Goal: Transaction & Acquisition: Purchase product/service

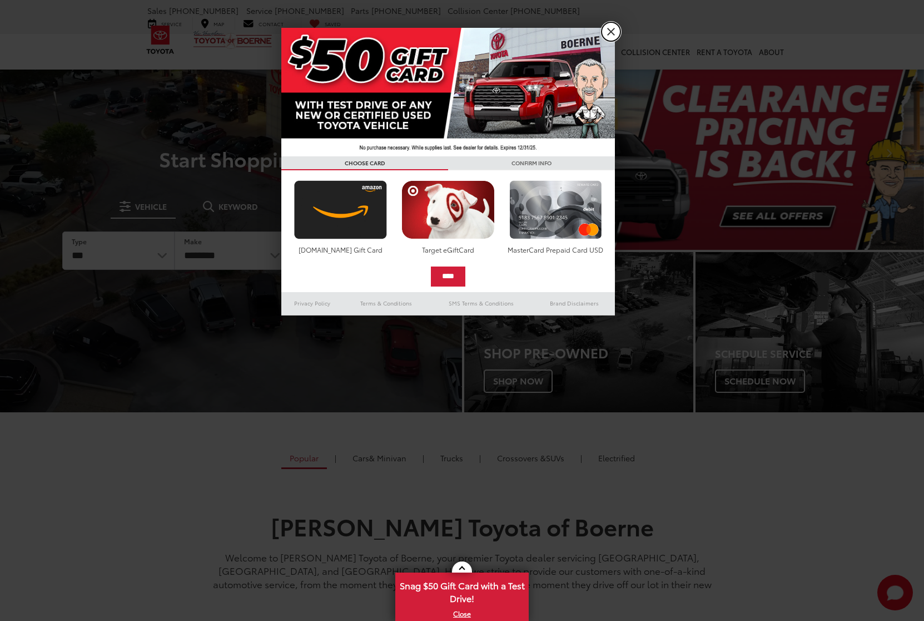
click at [609, 28] on link "X" at bounding box center [611, 31] width 19 height 19
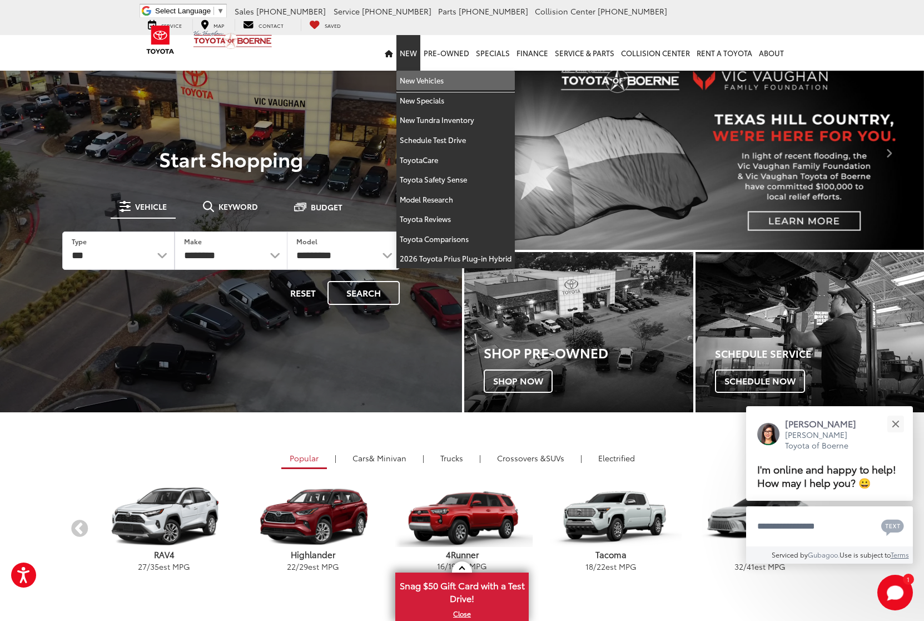
click at [433, 80] on link "New Vehicles" at bounding box center [456, 81] width 118 height 20
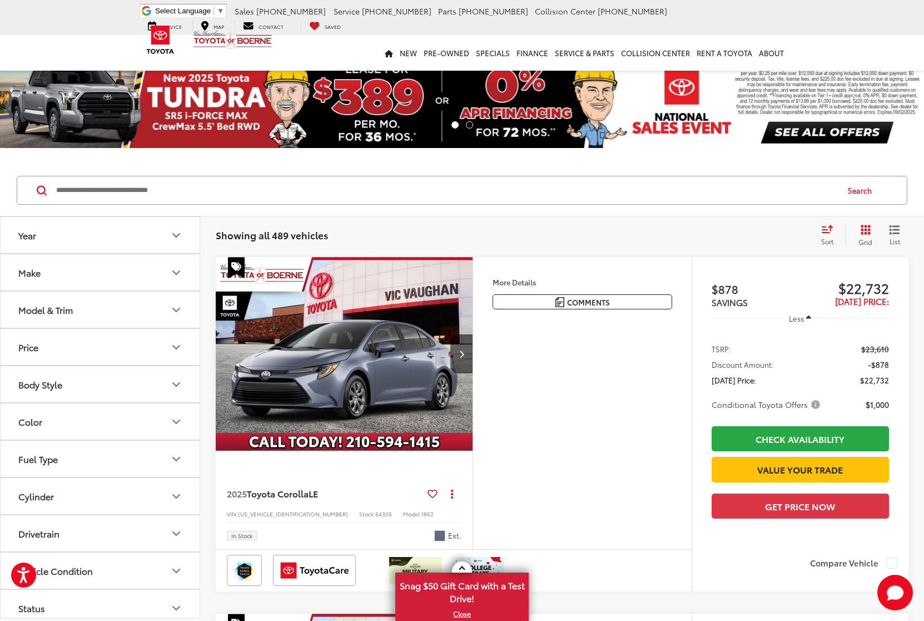
click at [179, 233] on icon "Year" at bounding box center [176, 235] width 13 height 13
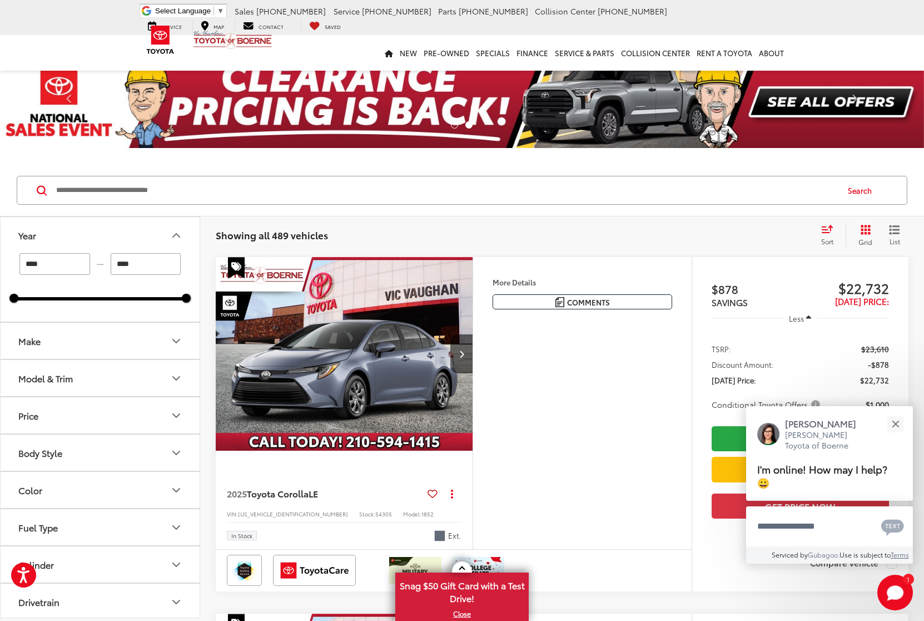
click at [179, 339] on icon "Make" at bounding box center [176, 340] width 13 height 13
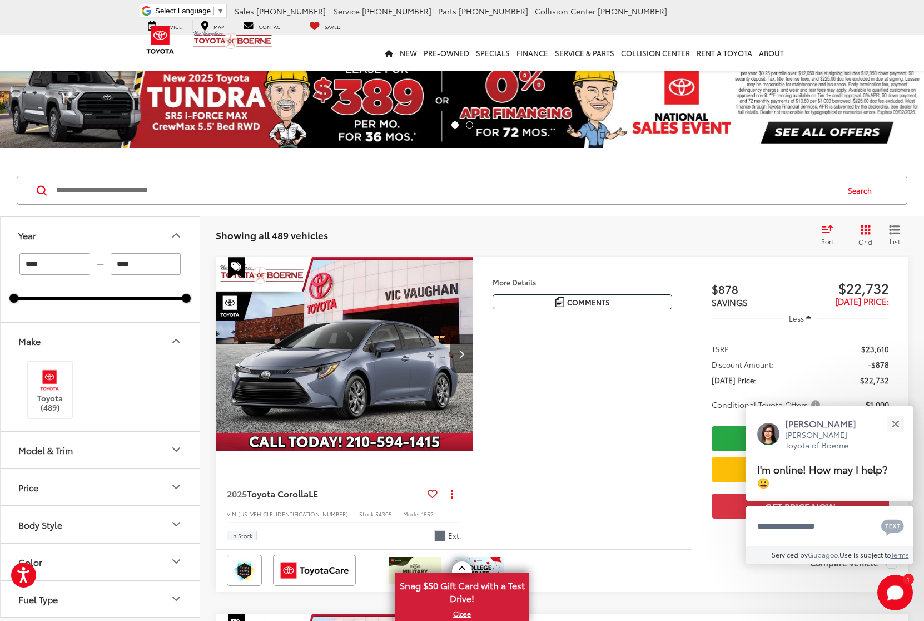
click at [175, 445] on icon "Model & Trim" at bounding box center [176, 449] width 13 height 13
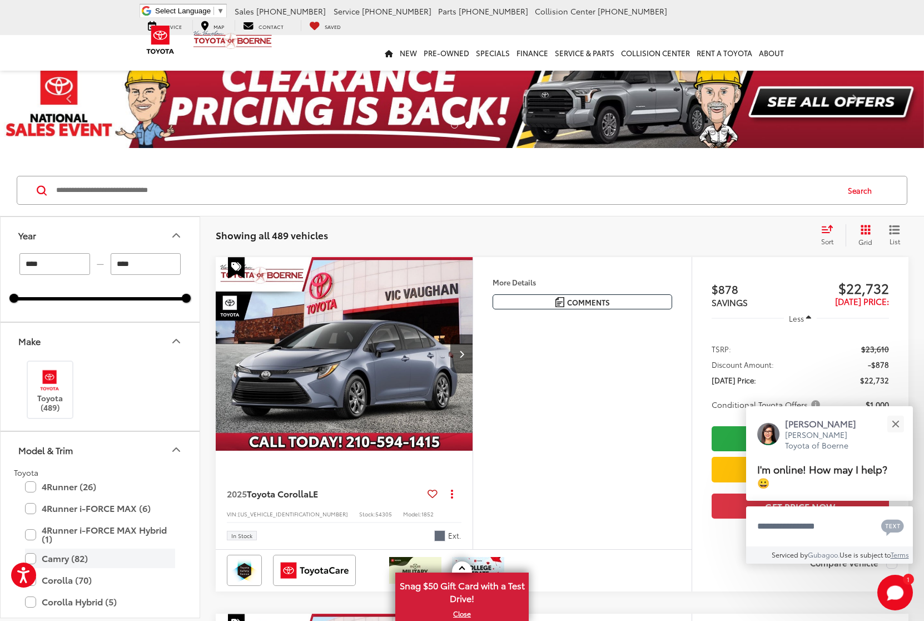
click at [30, 556] on label "Camry (82)" at bounding box center [100, 557] width 150 height 19
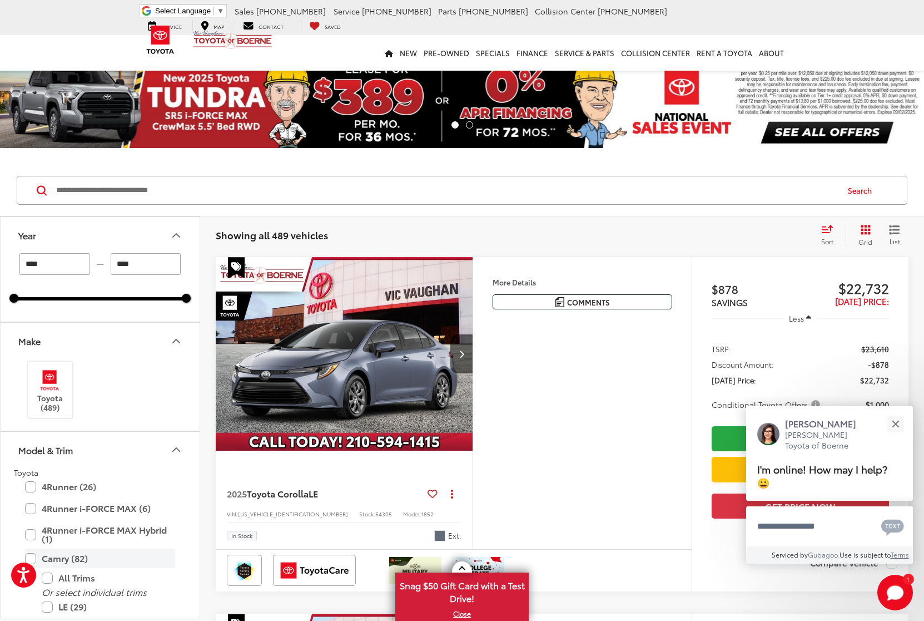
type input "****"
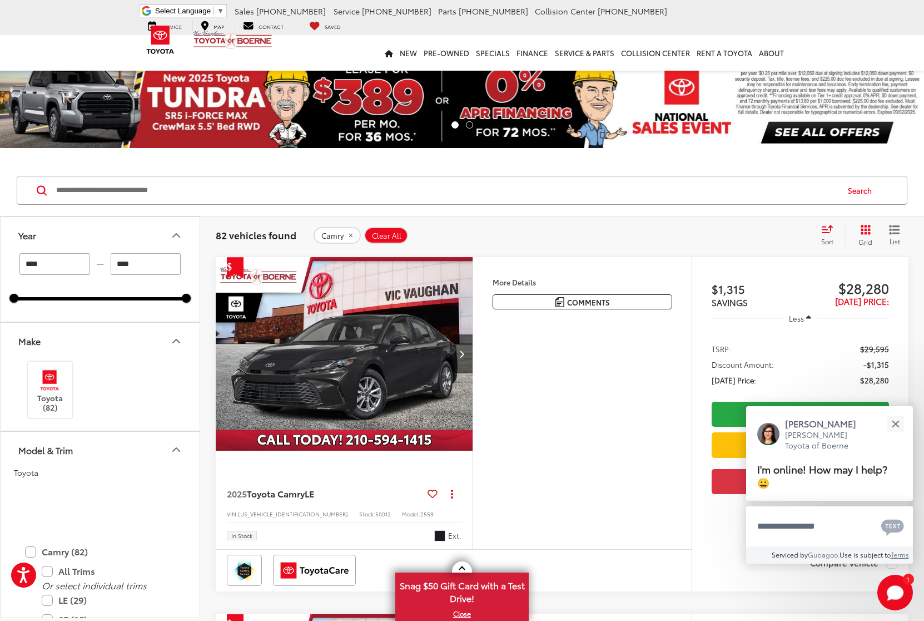
scroll to position [383, 0]
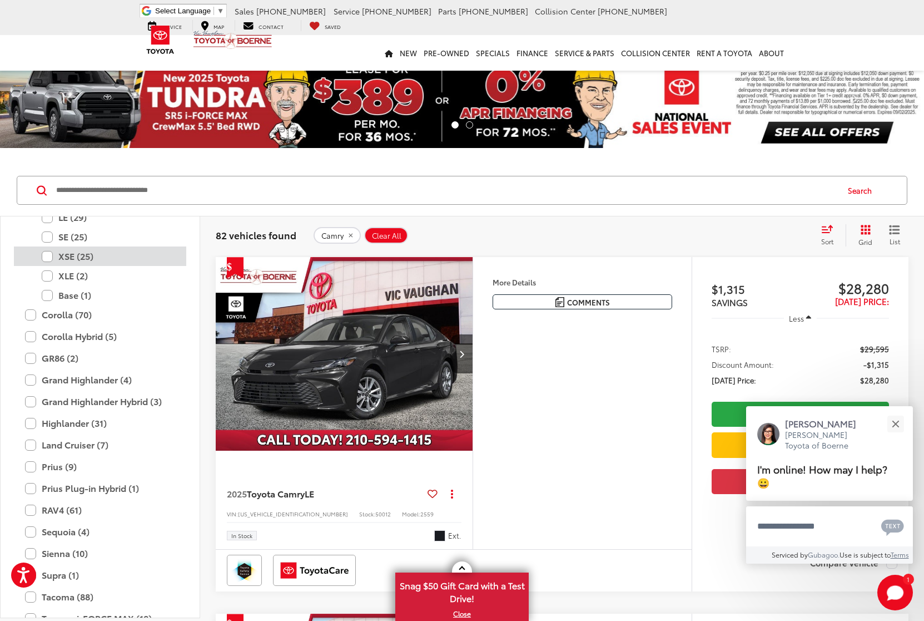
click at [45, 254] on label "XSE (25)" at bounding box center [108, 255] width 133 height 19
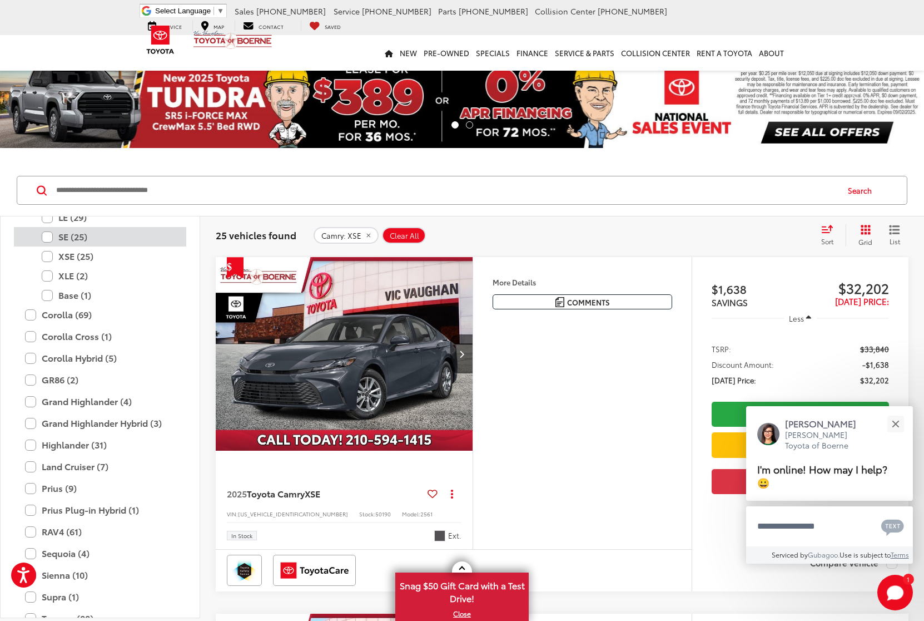
click at [61, 238] on label "SE (25)" at bounding box center [108, 236] width 133 height 19
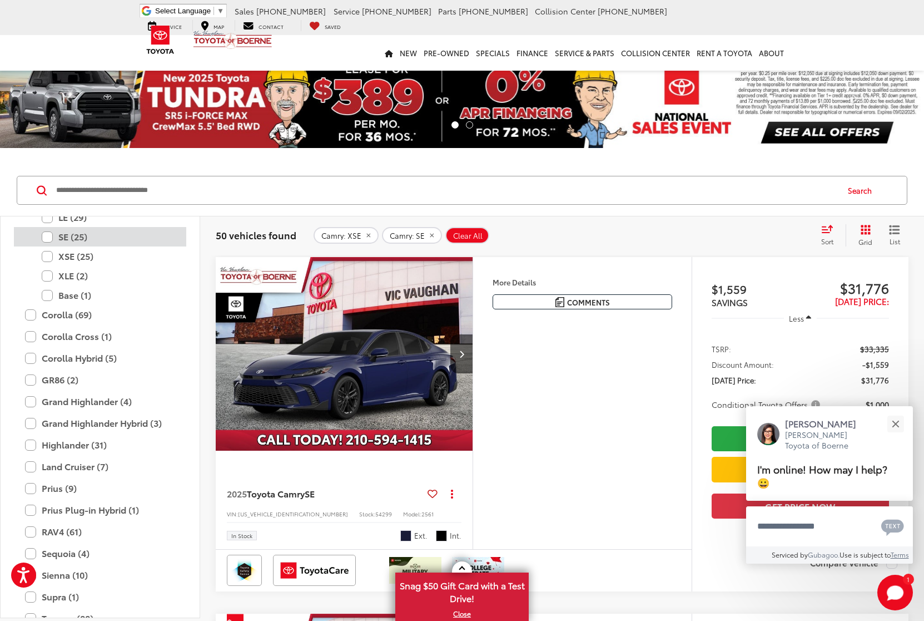
click at [46, 236] on label "SE (25)" at bounding box center [108, 236] width 133 height 19
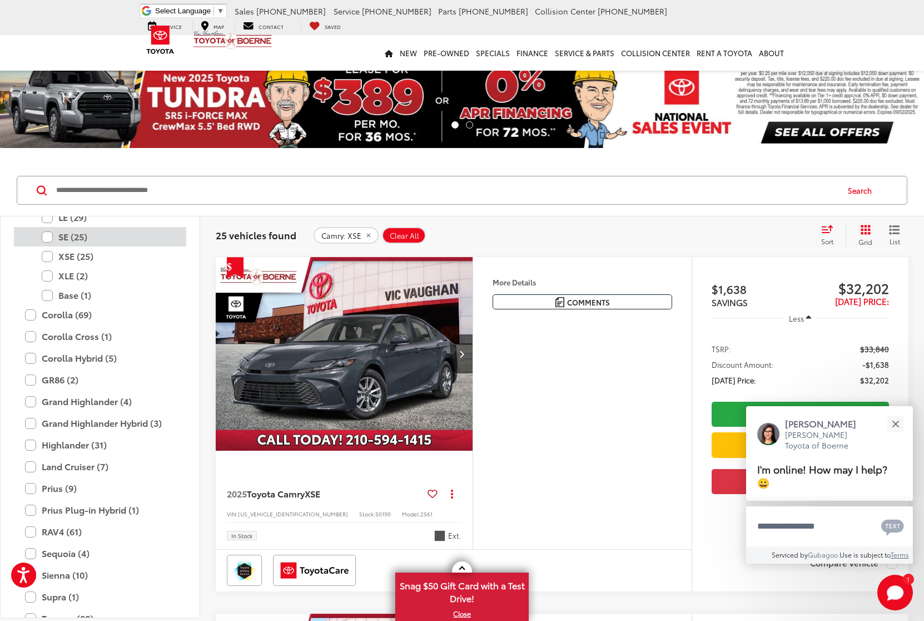
click at [47, 238] on label "SE (25)" at bounding box center [108, 236] width 133 height 19
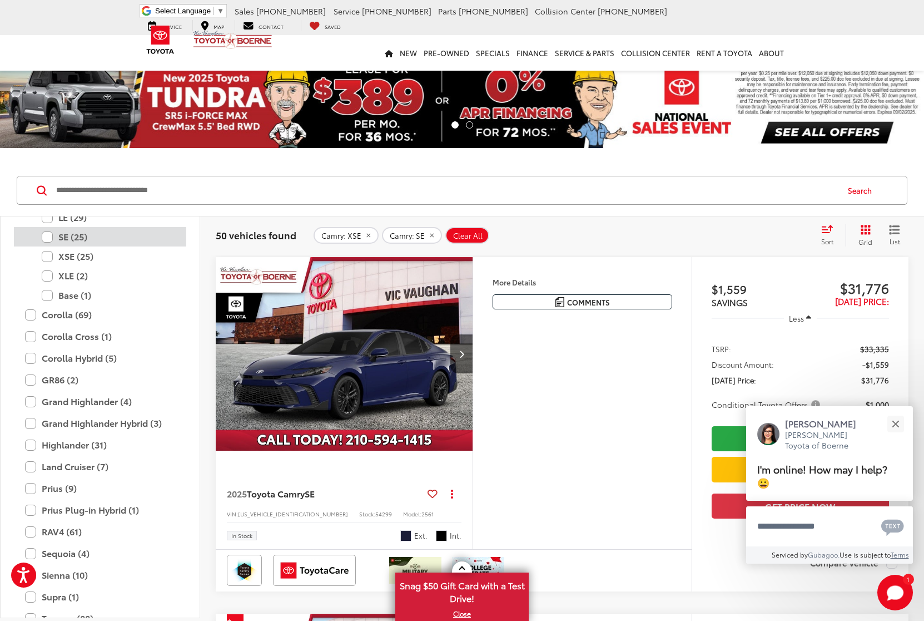
click at [49, 237] on label "SE (25)" at bounding box center [108, 236] width 133 height 19
